Goal: Information Seeking & Learning: Learn about a topic

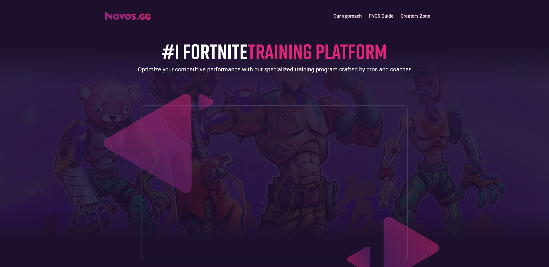
click at [138, 17] on img "home" at bounding box center [127, 16] width 45 height 8
click at [375, 15] on link "FNCS Guide" at bounding box center [381, 16] width 32 height 12
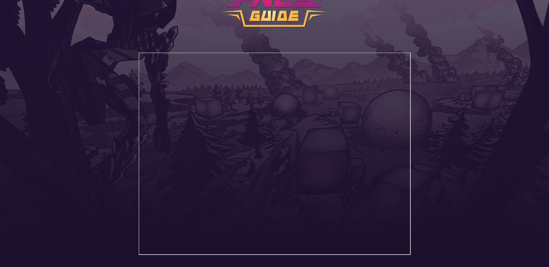
scroll to position [87, 0]
